Goal: Task Accomplishment & Management: Manage account settings

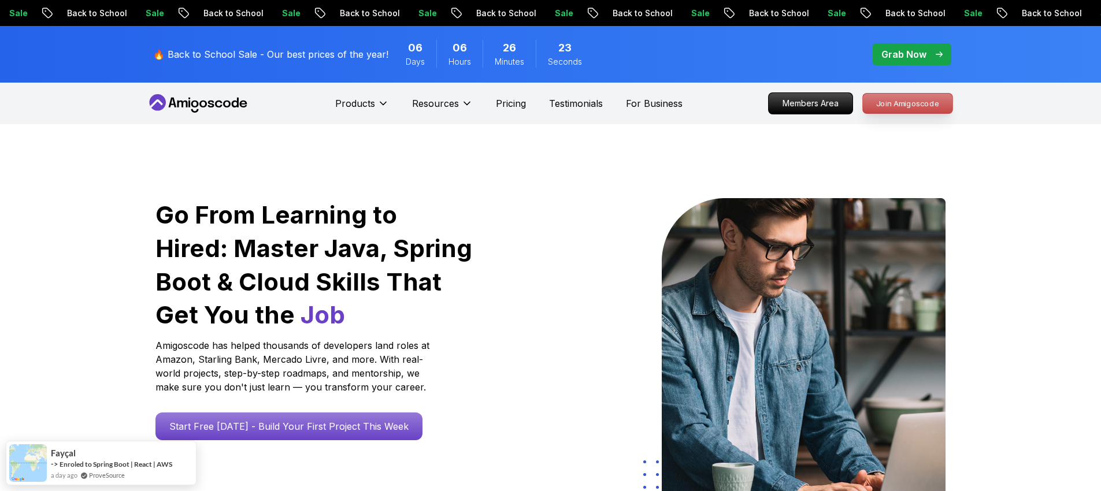
click at [929, 102] on p "Join Amigoscode" at bounding box center [908, 104] width 90 height 20
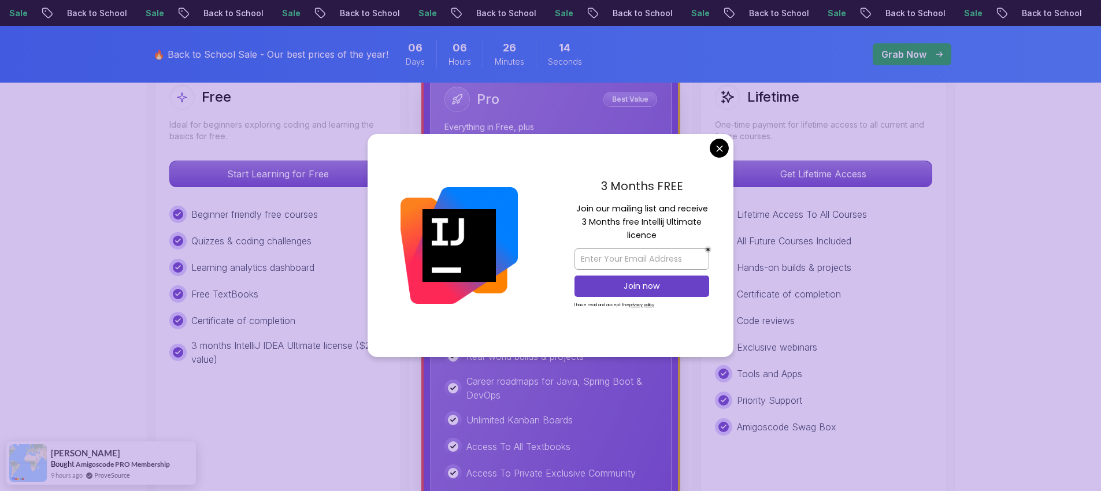
scroll to position [347, 0]
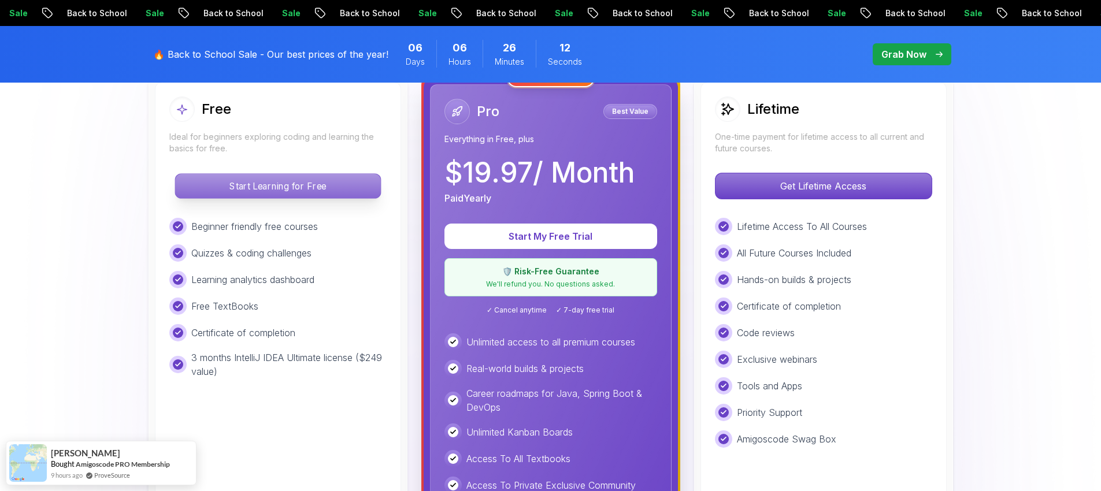
click at [301, 193] on p "Start Learning for Free" at bounding box center [277, 186] width 205 height 24
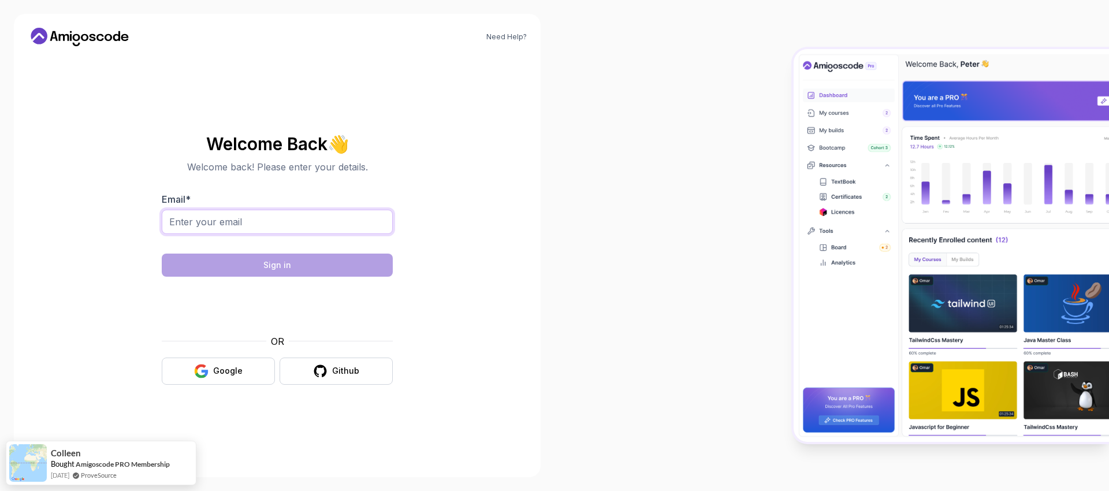
click at [254, 224] on input "Email *" at bounding box center [277, 222] width 231 height 24
type input "antony.s.smirnov@gmail.com"
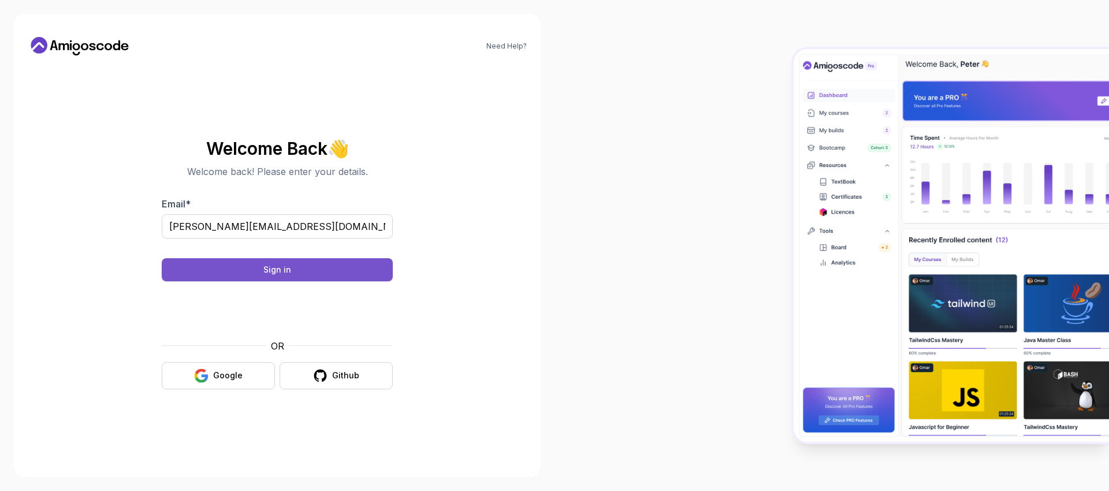
click at [374, 263] on button "Sign in" at bounding box center [277, 269] width 231 height 23
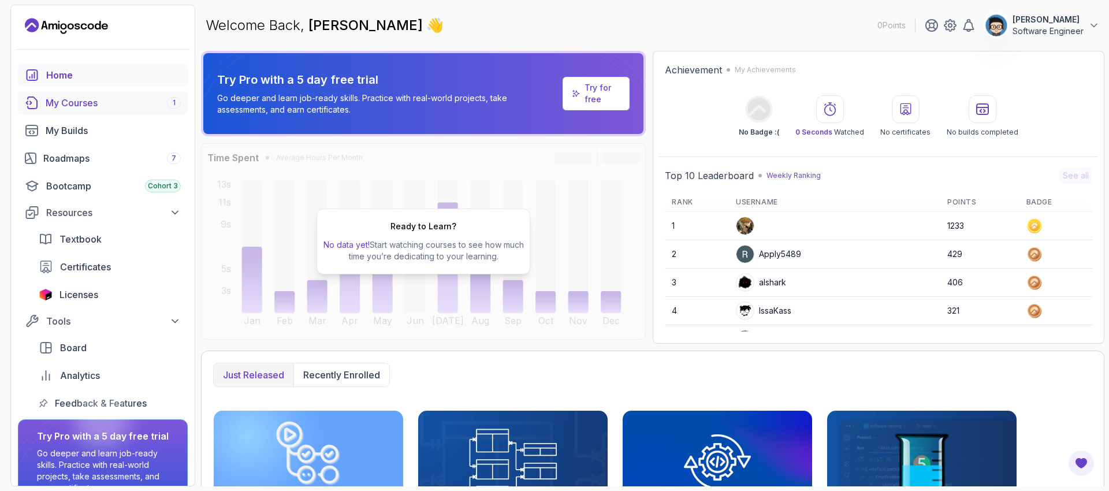
click at [83, 99] on div "My Courses 1" at bounding box center [113, 103] width 135 height 14
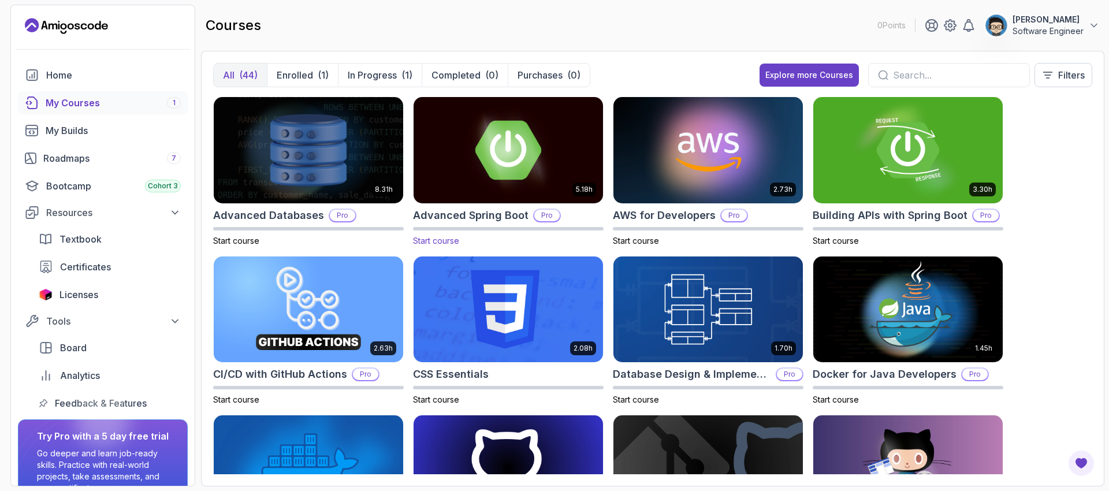
click at [531, 165] on img at bounding box center [508, 150] width 199 height 112
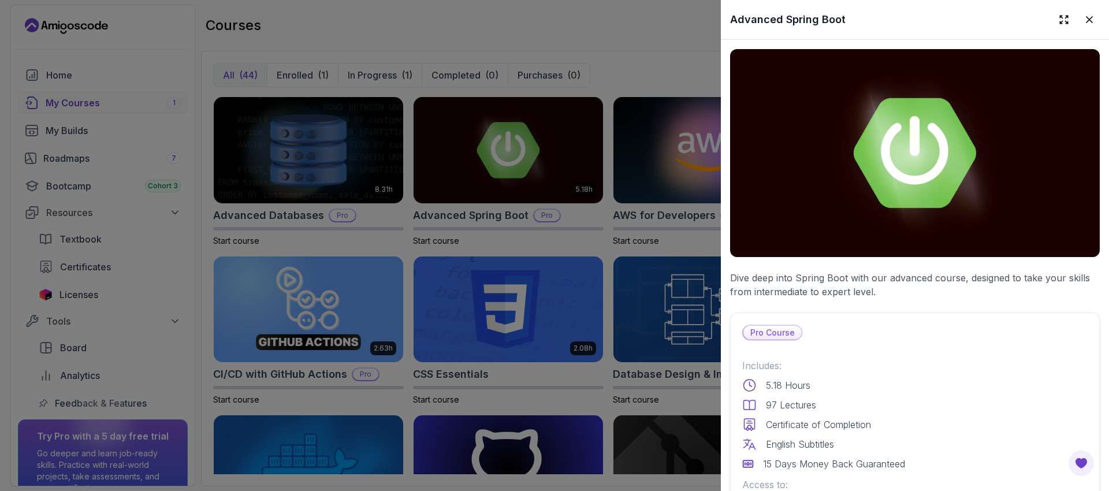
drag, startPoint x: 1085, startPoint y: 17, endPoint x: 1088, endPoint y: 67, distance: 49.8
click at [1085, 17] on icon at bounding box center [1090, 20] width 12 height 12
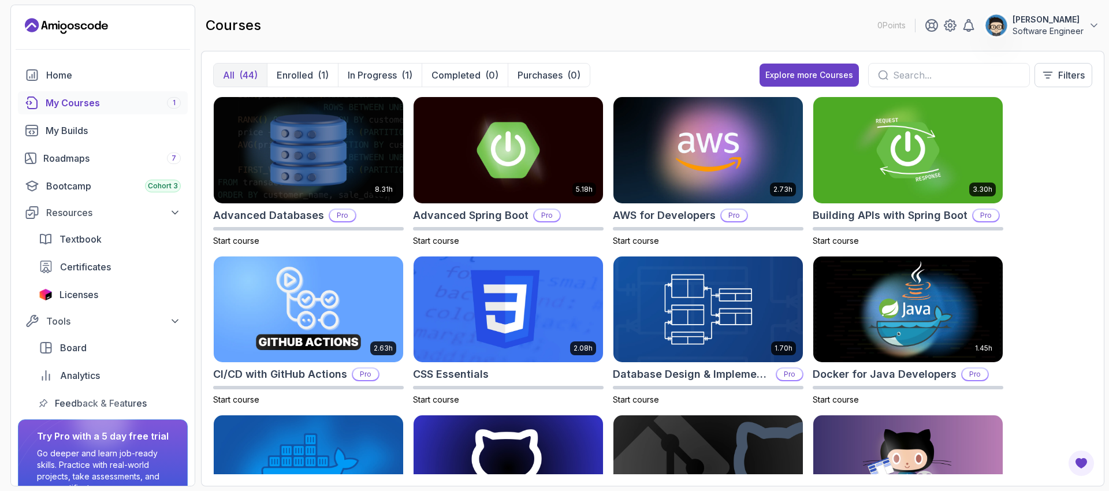
click at [1025, 29] on p "Software Engineer" at bounding box center [1048, 31] width 71 height 12
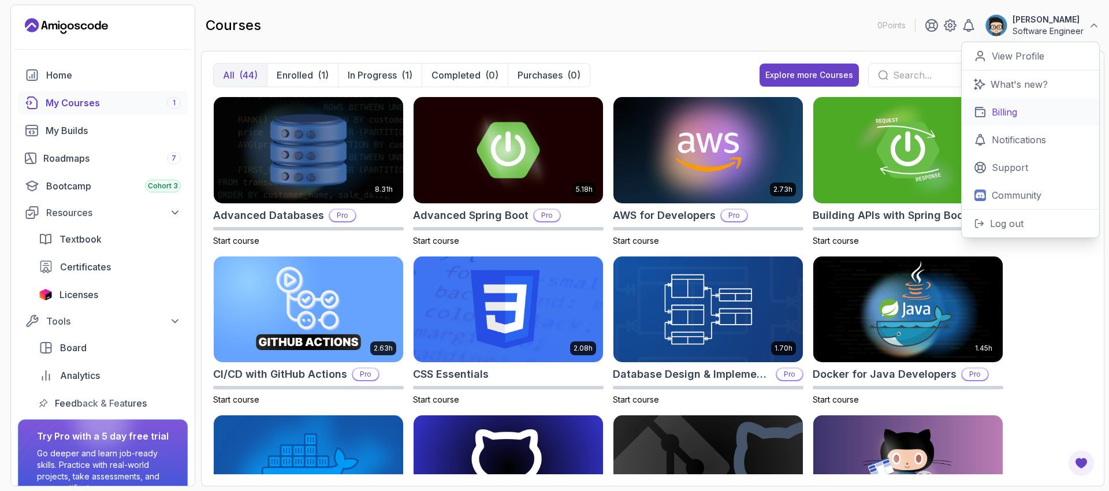
click at [1018, 117] on p "Billing" at bounding box center [1004, 112] width 25 height 14
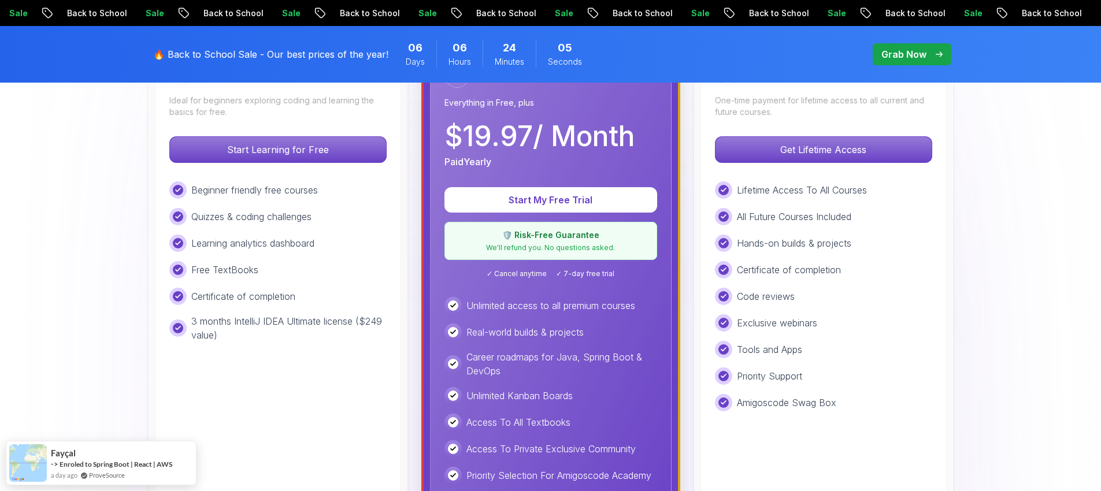
scroll to position [259, 0]
